Goal: Task Accomplishment & Management: Complete application form

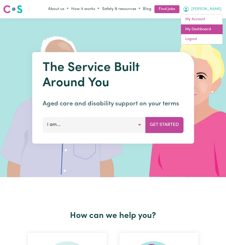
click at [199, 29] on link "My Dashboard" at bounding box center [201, 29] width 41 height 10
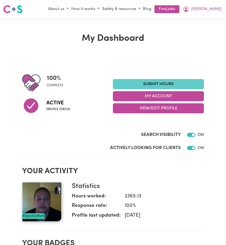
click at [148, 82] on link "Submit Hours" at bounding box center [158, 84] width 91 height 10
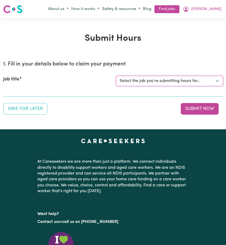
select select "14233"
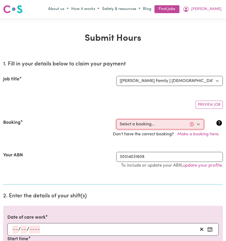
select select "356176"
type input "[DATE]"
type input "1"
type input "10"
type input "2025"
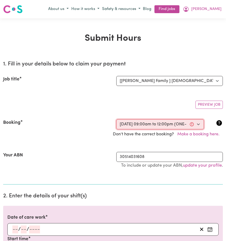
type input "09:00"
type input "9"
type input "0"
select select "am"
type input "12:00"
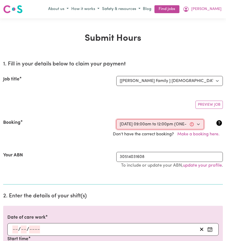
type input "12"
type input "0"
select select "pm"
select select "45-Weekday"
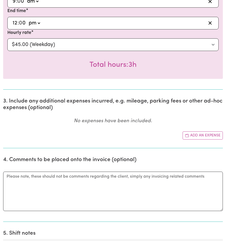
scroll to position [260, 0]
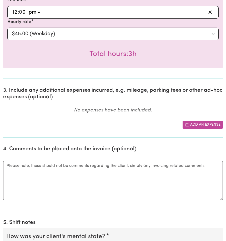
click at [211, 126] on button "Add an expense" at bounding box center [202, 125] width 40 height 8
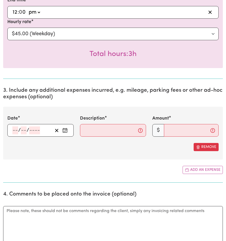
click at [64, 131] on icon "Enter the date of expense" at bounding box center [64, 130] width 5 height 5
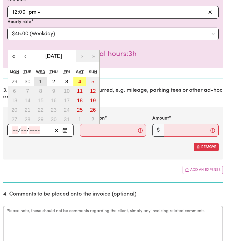
click at [39, 84] on abbr "1" at bounding box center [40, 82] width 3 height 6
type input "[DATE]"
type input "1"
type input "10"
type input "2025"
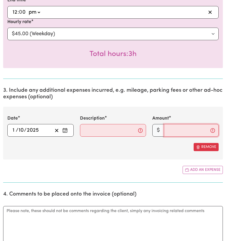
click at [172, 131] on input "Amount" at bounding box center [191, 130] width 55 height 13
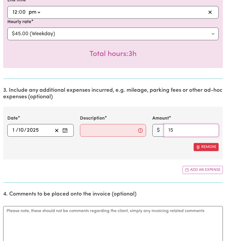
type input "15"
click at [89, 135] on input "Description" at bounding box center [113, 130] width 66 height 13
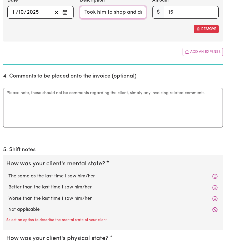
scroll to position [414, 0]
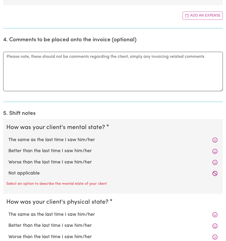
type input "Took him to shop and drive"
click at [36, 176] on label "Not applicable" at bounding box center [112, 173] width 209 height 7
click at [8, 170] on input "Not applicable" at bounding box center [8, 170] width 0 height 0
radio input "true"
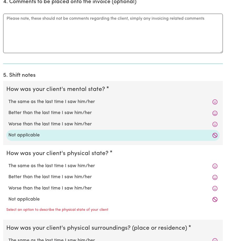
scroll to position [489, 0]
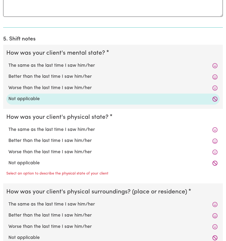
click at [36, 166] on label "Not applicable" at bounding box center [112, 163] width 209 height 7
click at [8, 160] on input "Not applicable" at bounding box center [8, 159] width 0 height 0
radio input "true"
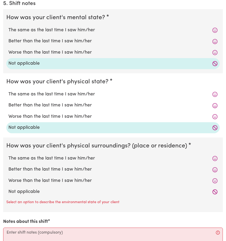
scroll to position [545, 0]
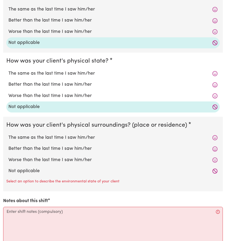
click at [33, 174] on label "Not applicable" at bounding box center [112, 171] width 209 height 7
click at [8, 168] on input "Not applicable" at bounding box center [8, 167] width 0 height 0
radio input "true"
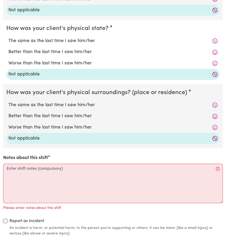
scroll to position [608, 0]
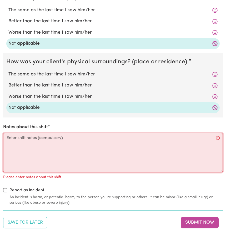
click at [12, 144] on textarea "Notes about this shift" at bounding box center [112, 152] width 219 height 39
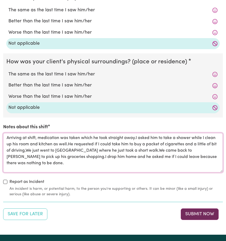
type textarea "Arriving at shift, medication was taken which he took straight away.I asked him…"
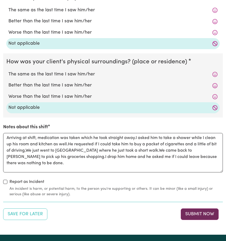
click at [192, 218] on button "Submit Now" at bounding box center [199, 214] width 38 height 12
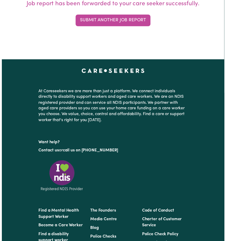
scroll to position [0, 0]
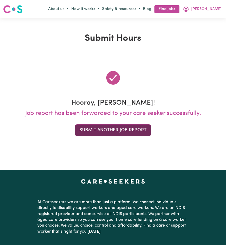
click at [102, 130] on button "Submit Another Job Report" at bounding box center [113, 130] width 76 height 12
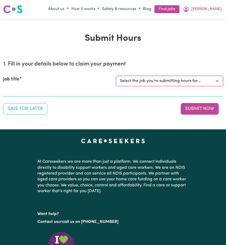
select select "14233"
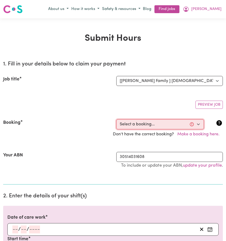
select select "362279"
type input "[DATE]"
type input "3"
type input "10"
type input "2025"
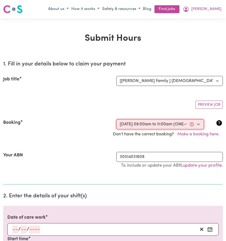
type input "09:00"
type input "9"
type input "0"
select select "am"
type input "11:00"
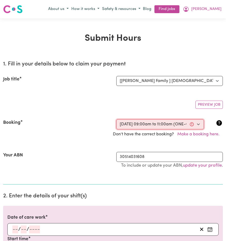
type input "11"
type input "0"
select select "am"
select select "45-Weekday"
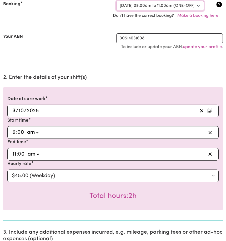
scroll to position [203, 0]
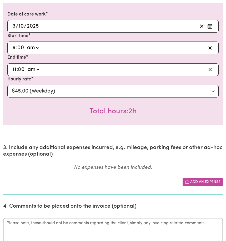
click at [193, 179] on button "Add an expense" at bounding box center [202, 182] width 40 height 8
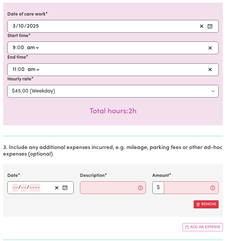
click at [64, 189] on icon "Enter the date of expense" at bounding box center [64, 187] width 5 height 5
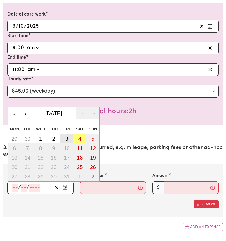
click at [66, 142] on abbr "3" at bounding box center [66, 139] width 3 height 6
type input "[DATE]"
type input "3"
type input "10"
type input "2025"
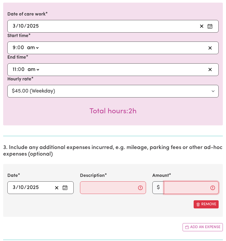
click at [169, 190] on input "Amount" at bounding box center [191, 187] width 55 height 13
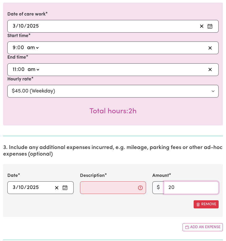
type input "20"
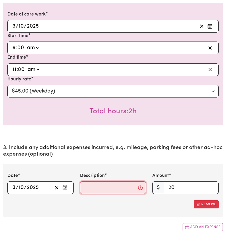
click at [87, 188] on input "Description" at bounding box center [113, 187] width 66 height 13
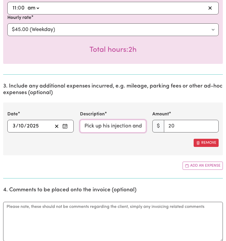
scroll to position [382, 0]
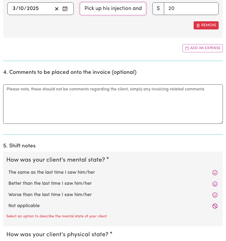
type input "Pick up his injection and took him to [GEOGRAPHIC_DATA]"
click at [34, 208] on label "Not applicable" at bounding box center [112, 205] width 209 height 7
click at [8, 202] on input "Not applicable" at bounding box center [8, 202] width 0 height 0
radio input "true"
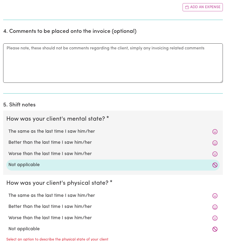
scroll to position [517, 0]
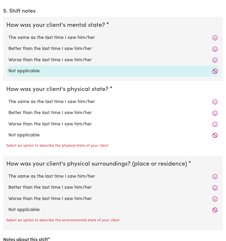
click at [37, 139] on label "Not applicable" at bounding box center [112, 135] width 209 height 7
click at [8, 132] on input "Not applicable" at bounding box center [8, 132] width 0 height 0
radio input "true"
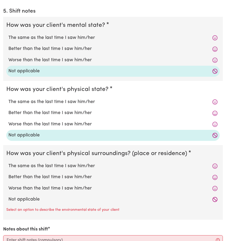
click at [38, 200] on label "Not applicable" at bounding box center [112, 199] width 209 height 7
click at [8, 196] on input "Not applicable" at bounding box center [8, 196] width 0 height 0
radio input "true"
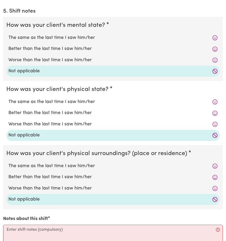
scroll to position [556, 0]
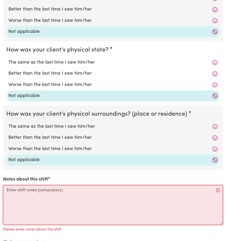
click at [11, 196] on textarea "Notes about this shift" at bounding box center [112, 204] width 219 height 39
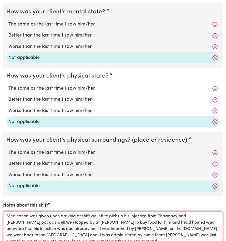
scroll to position [701, 0]
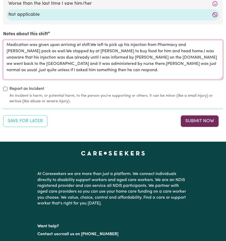
type textarea "Medication was given upon arriving at shift.We left to pick up his injection fr…"
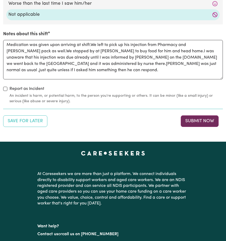
click at [205, 123] on button "Submit Now" at bounding box center [199, 121] width 38 height 12
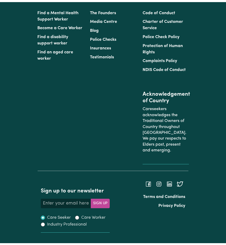
scroll to position [0, 0]
